Goal: Find contact information: Find contact information

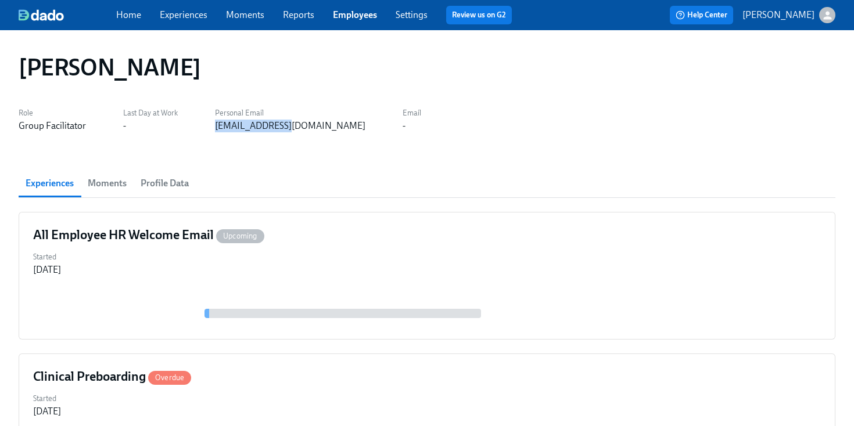
click at [353, 14] on link "Employees" at bounding box center [355, 14] width 44 height 11
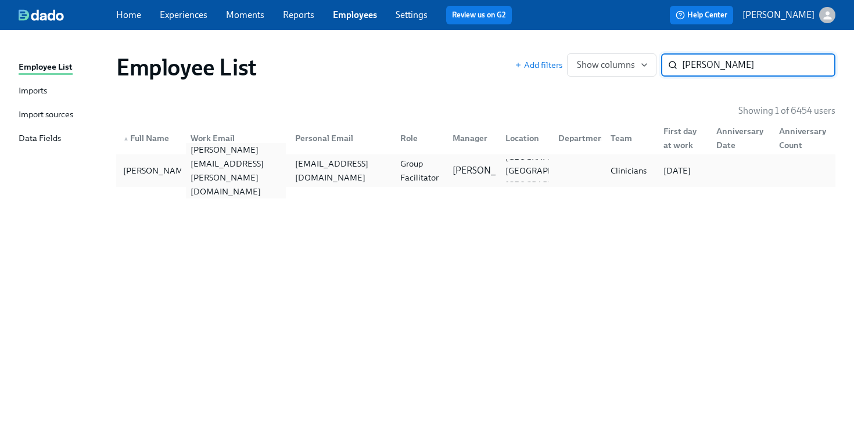
type input "[PERSON_NAME]"
click at [273, 164] on div "[PERSON_NAME][EMAIL_ADDRESS][PERSON_NAME][DOMAIN_NAME]" at bounding box center [236, 171] width 101 height 56
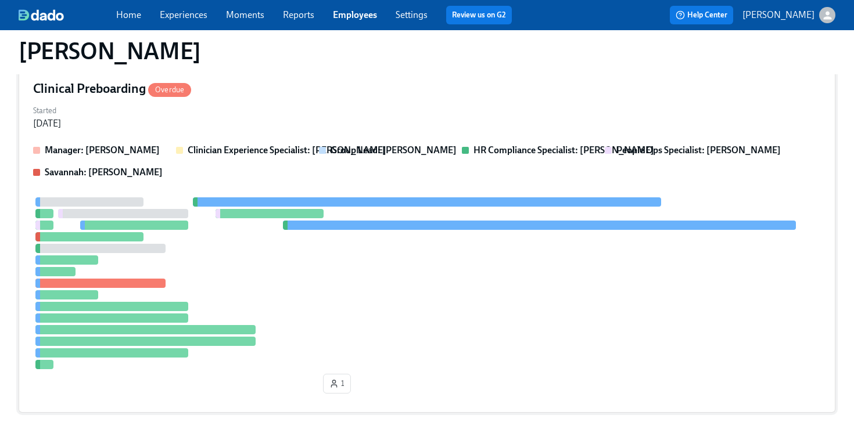
scroll to position [160, 0]
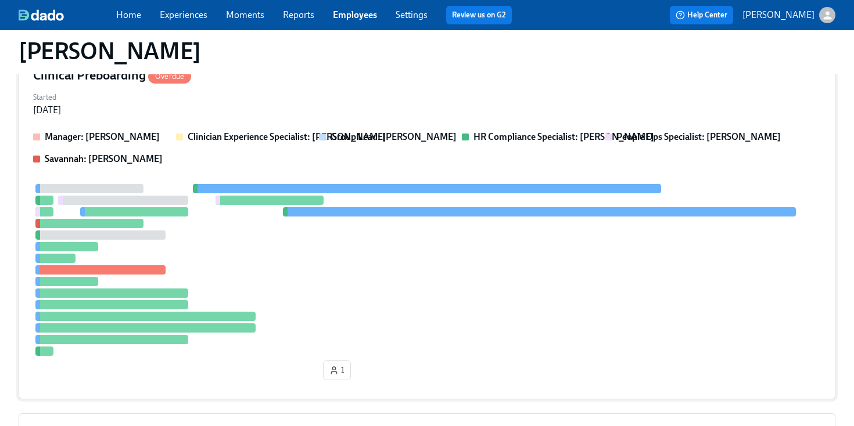
click at [396, 243] on div at bounding box center [427, 270] width 788 height 172
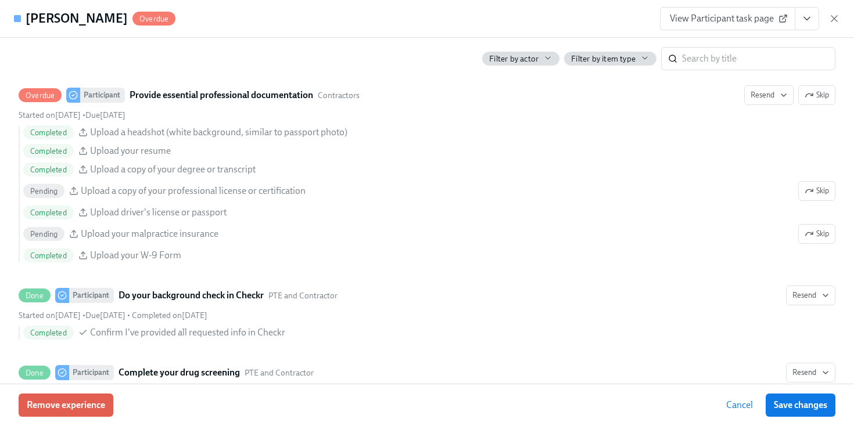
scroll to position [1285, 0]
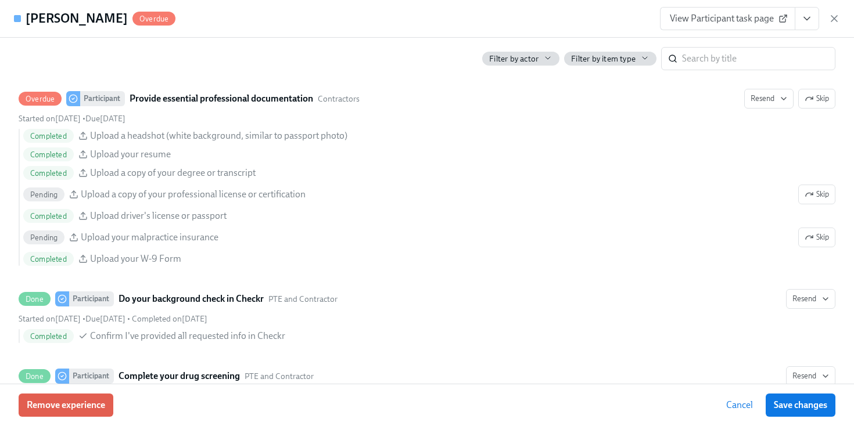
click at [462, 32] on div "[PERSON_NAME] Overdue View Participant task page" at bounding box center [427, 19] width 854 height 38
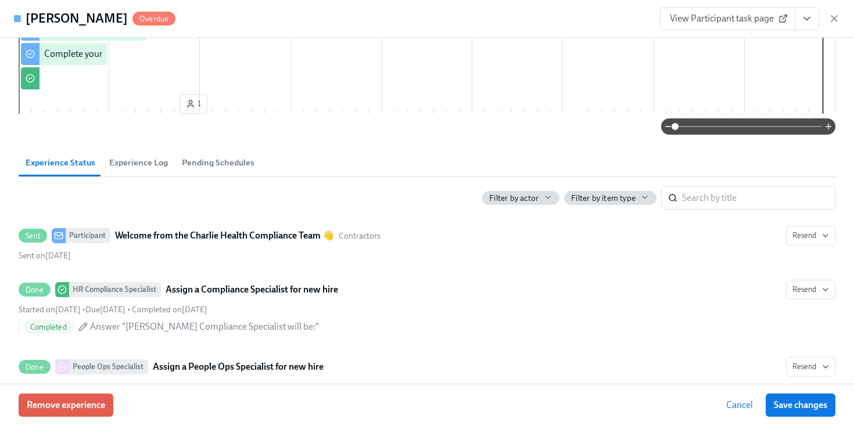
scroll to position [0, 0]
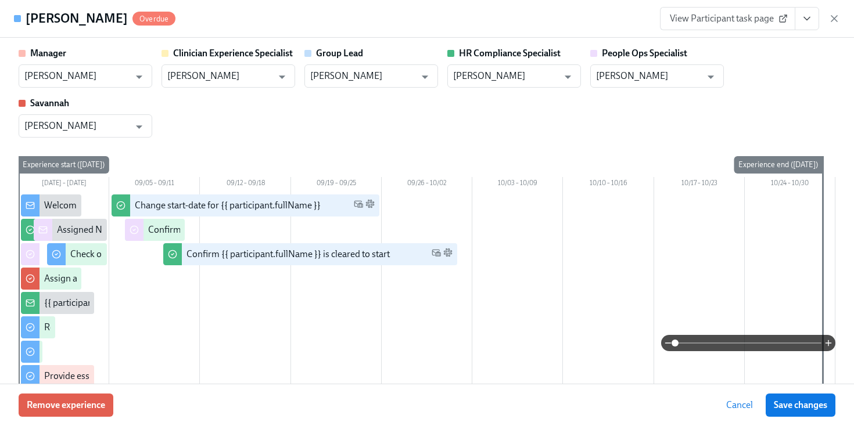
click at [826, 20] on div "View Participant task page" at bounding box center [750, 18] width 180 height 23
click at [833, 19] on icon "button" at bounding box center [834, 19] width 6 height 6
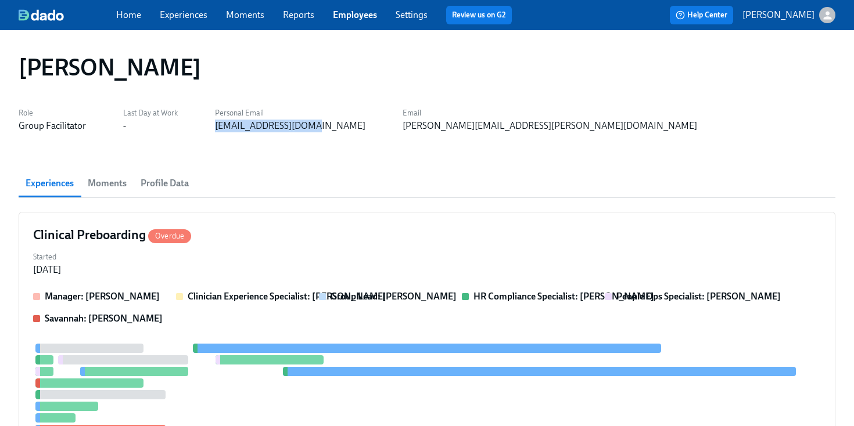
drag, startPoint x: 318, startPoint y: 130, endPoint x: 216, endPoint y: 130, distance: 102.8
click at [216, 130] on div "Role Group Facilitator Last Day at Work - Personal Email [EMAIL_ADDRESS][DOMAIN…" at bounding box center [427, 119] width 817 height 28
copy div "[EMAIL_ADDRESS][DOMAIN_NAME]"
click at [490, 144] on div "[PERSON_NAME] Role Group Facilitator Last Day at Work - Personal Email [EMAIL_A…" at bounding box center [427, 398] width 817 height 708
